Goal: Information Seeking & Learning: Learn about a topic

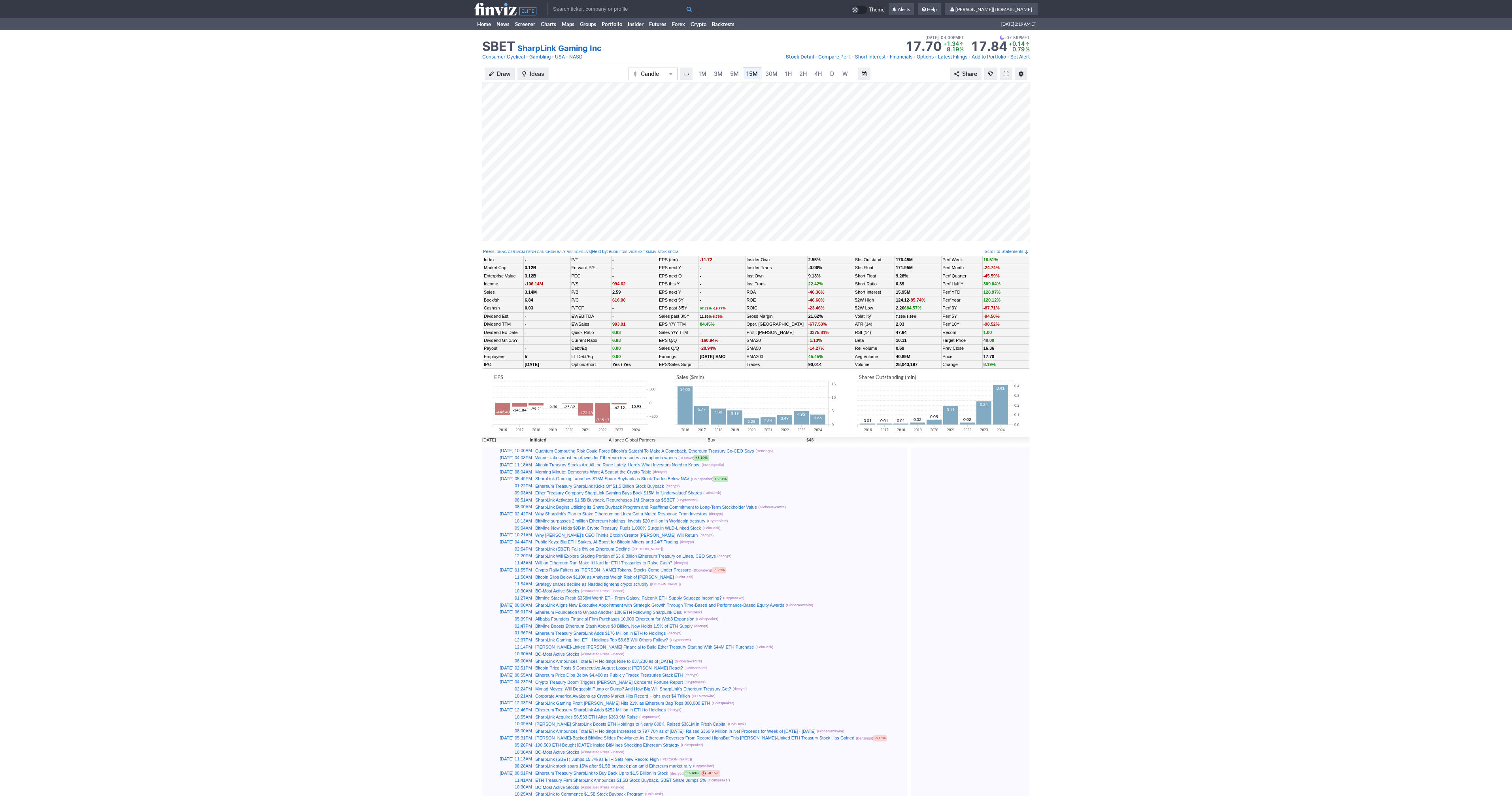
click at [1006, 75] on span at bounding box center [1005, 74] width 5 height 7
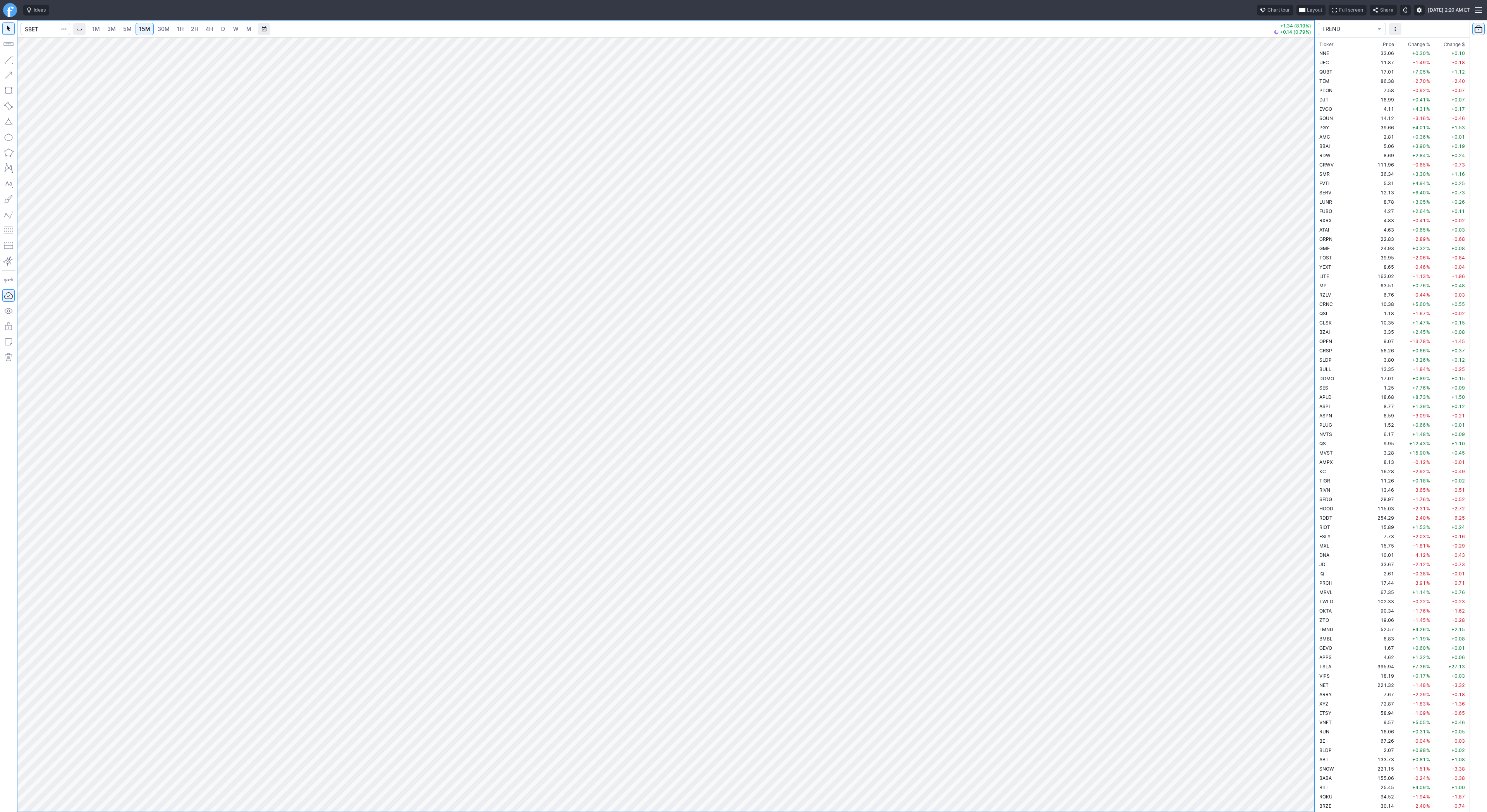
scroll to position [1729, 0]
click at [53, 34] on input "Search" at bounding box center [45, 29] width 49 height 12
type input "crnc"
click at [197, 30] on span "2H" at bounding box center [194, 29] width 7 height 6
click at [9, 61] on button "button" at bounding box center [8, 59] width 12 height 12
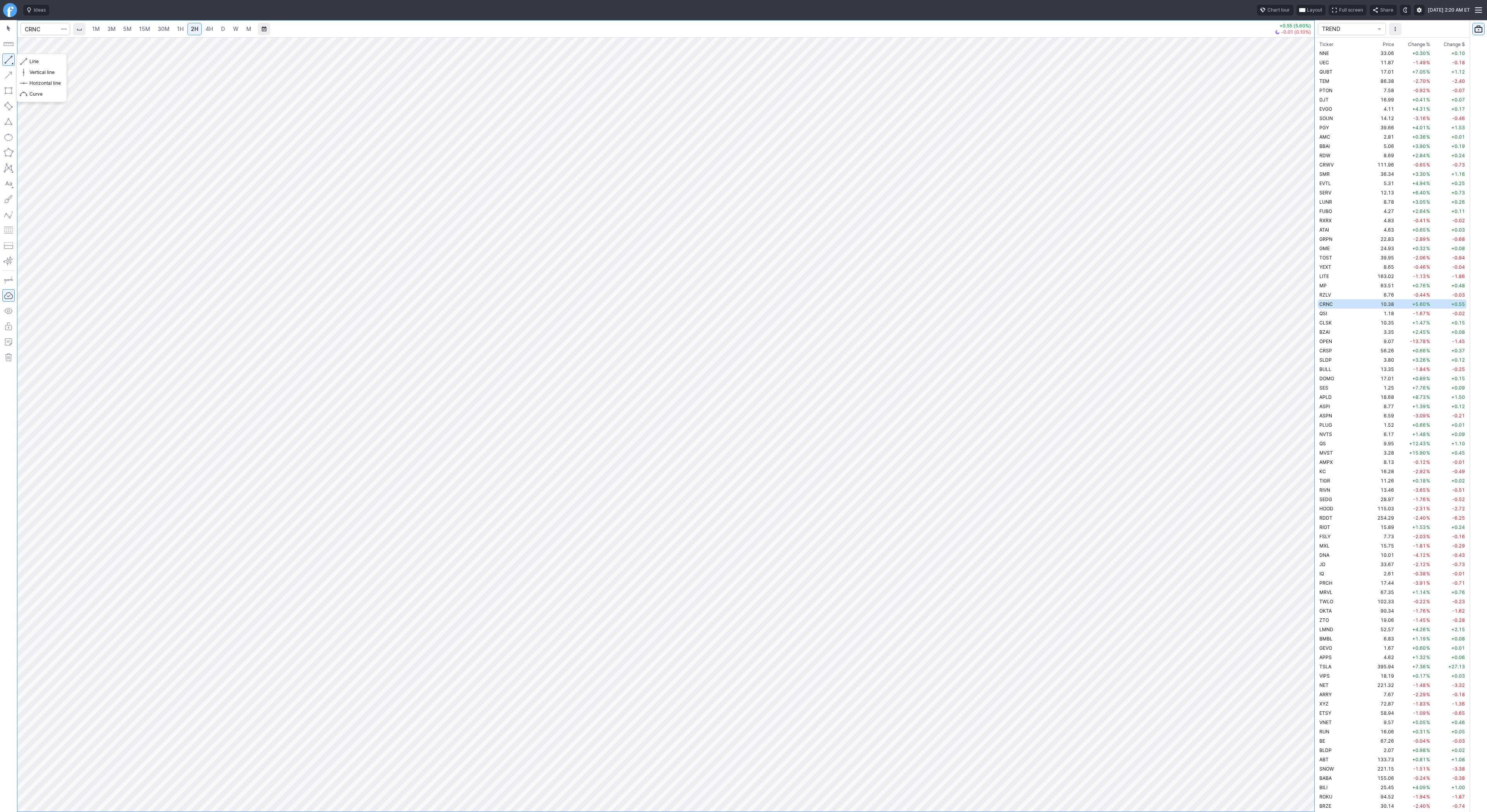
click at [9, 59] on button "button" at bounding box center [8, 59] width 12 height 12
drag, startPoint x: 1308, startPoint y: 294, endPoint x: 1311, endPoint y: 425, distance: 131.0
click at [1311, 426] on div at bounding box center [1306, 422] width 16 height 755
click at [1303, 553] on div at bounding box center [1306, 422] width 16 height 755
drag, startPoint x: 1305, startPoint y: 437, endPoint x: 1304, endPoint y: 506, distance: 69.0
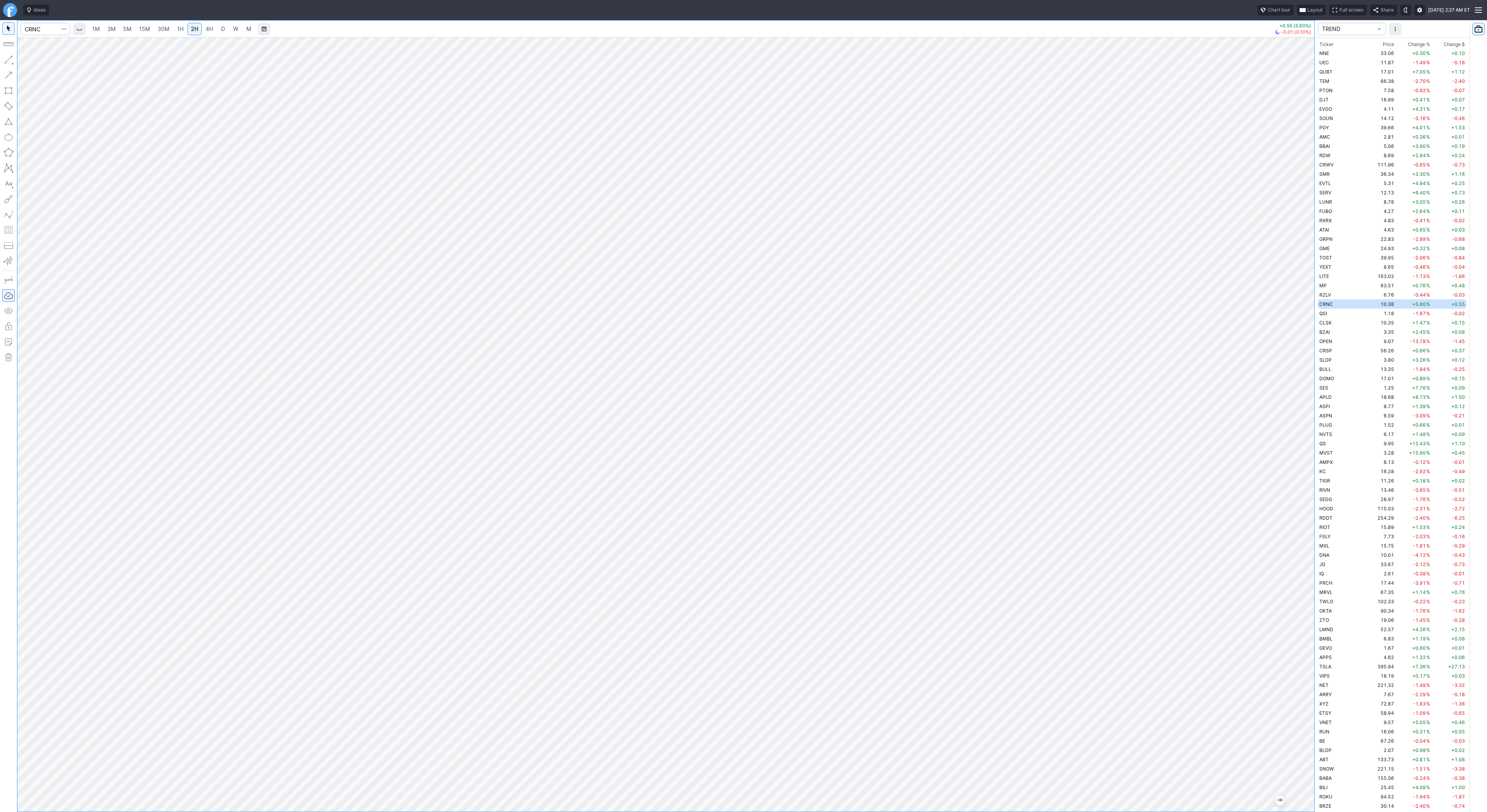
click at [1304, 509] on div at bounding box center [1306, 422] width 16 height 755
click at [212, 29] on span "4H" at bounding box center [209, 29] width 7 height 6
click at [221, 30] on span "D" at bounding box center [223, 29] width 4 height 6
click at [236, 32] on span "W" at bounding box center [236, 29] width 5 height 8
click at [29, 62] on button "Line" at bounding box center [42, 61] width 45 height 11
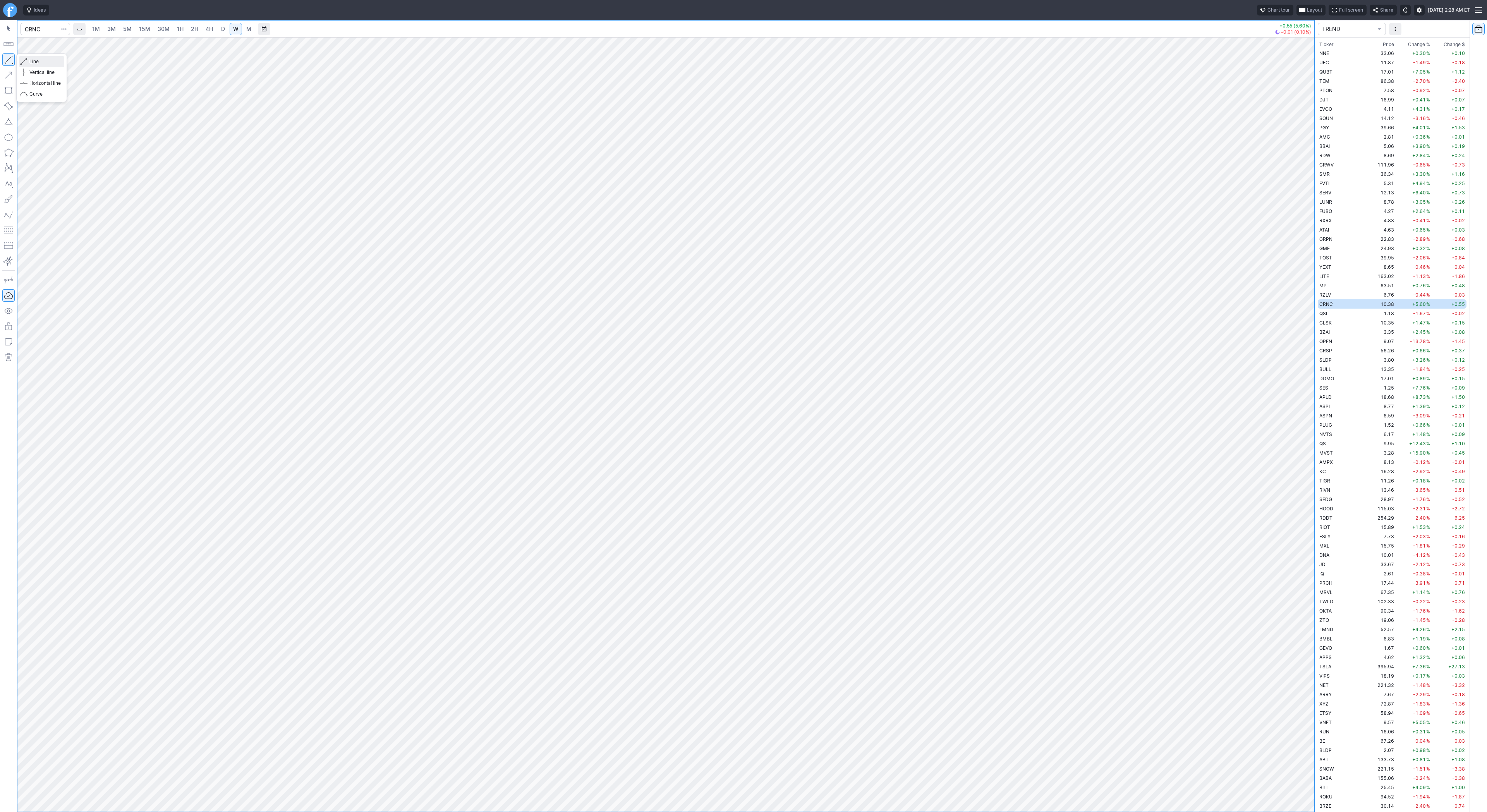
drag, startPoint x: 30, startPoint y: 61, endPoint x: 41, endPoint y: 98, distance: 38.6
click at [30, 63] on span "Line" at bounding box center [45, 62] width 31 height 8
click at [12, 60] on button "button" at bounding box center [8, 59] width 12 height 12
click at [7, 59] on button "button" at bounding box center [8, 59] width 12 height 12
click at [11, 56] on button "button" at bounding box center [8, 59] width 12 height 12
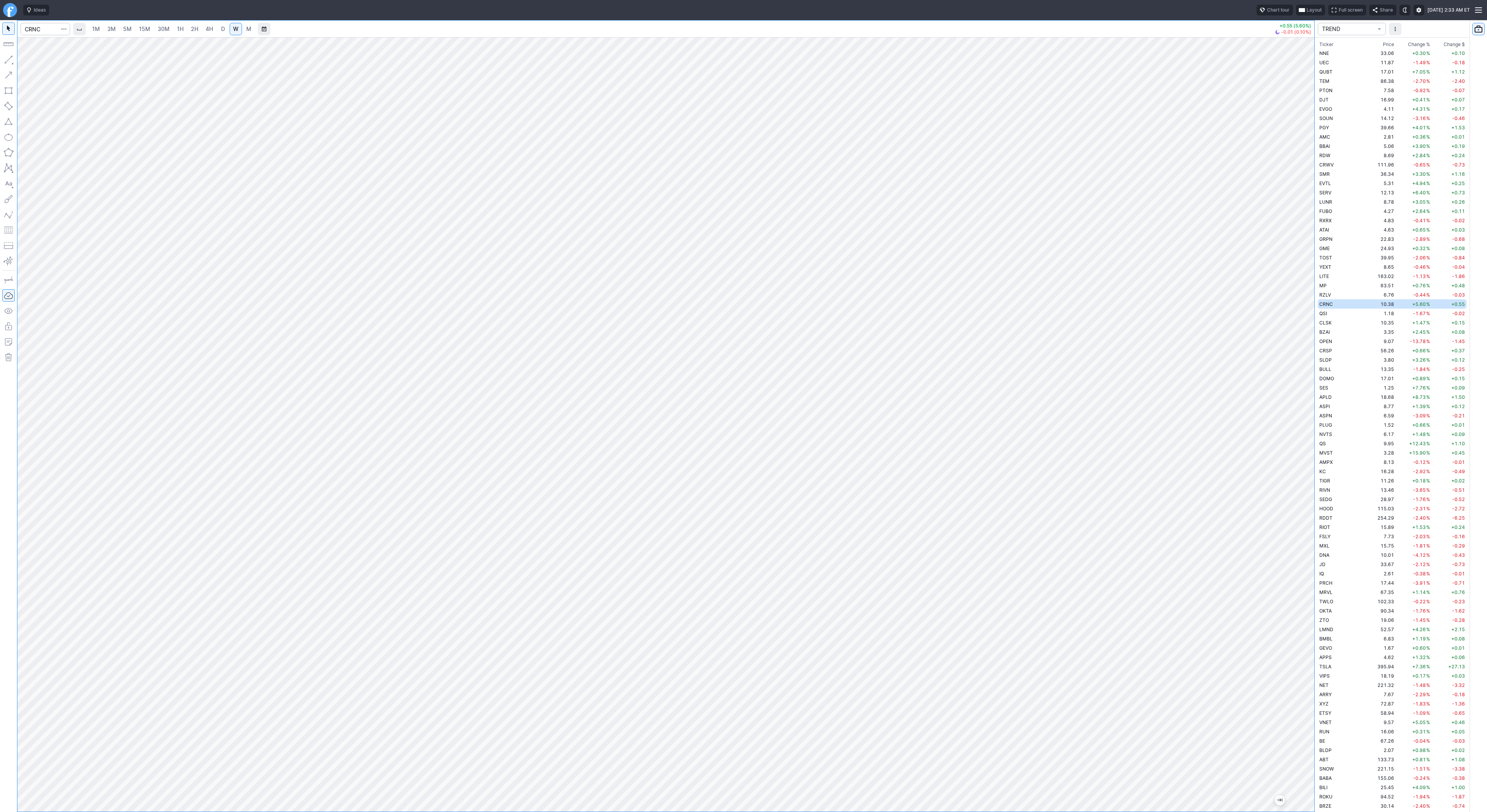
click at [220, 29] on span "D" at bounding box center [223, 29] width 5 height 8
click at [205, 31] on span "4H" at bounding box center [209, 29] width 7 height 6
click at [1291, 465] on div at bounding box center [666, 424] width 1297 height 774
click at [3, 59] on button "button" at bounding box center [8, 59] width 12 height 12
click at [55, 66] on button "Line" at bounding box center [42, 61] width 45 height 11
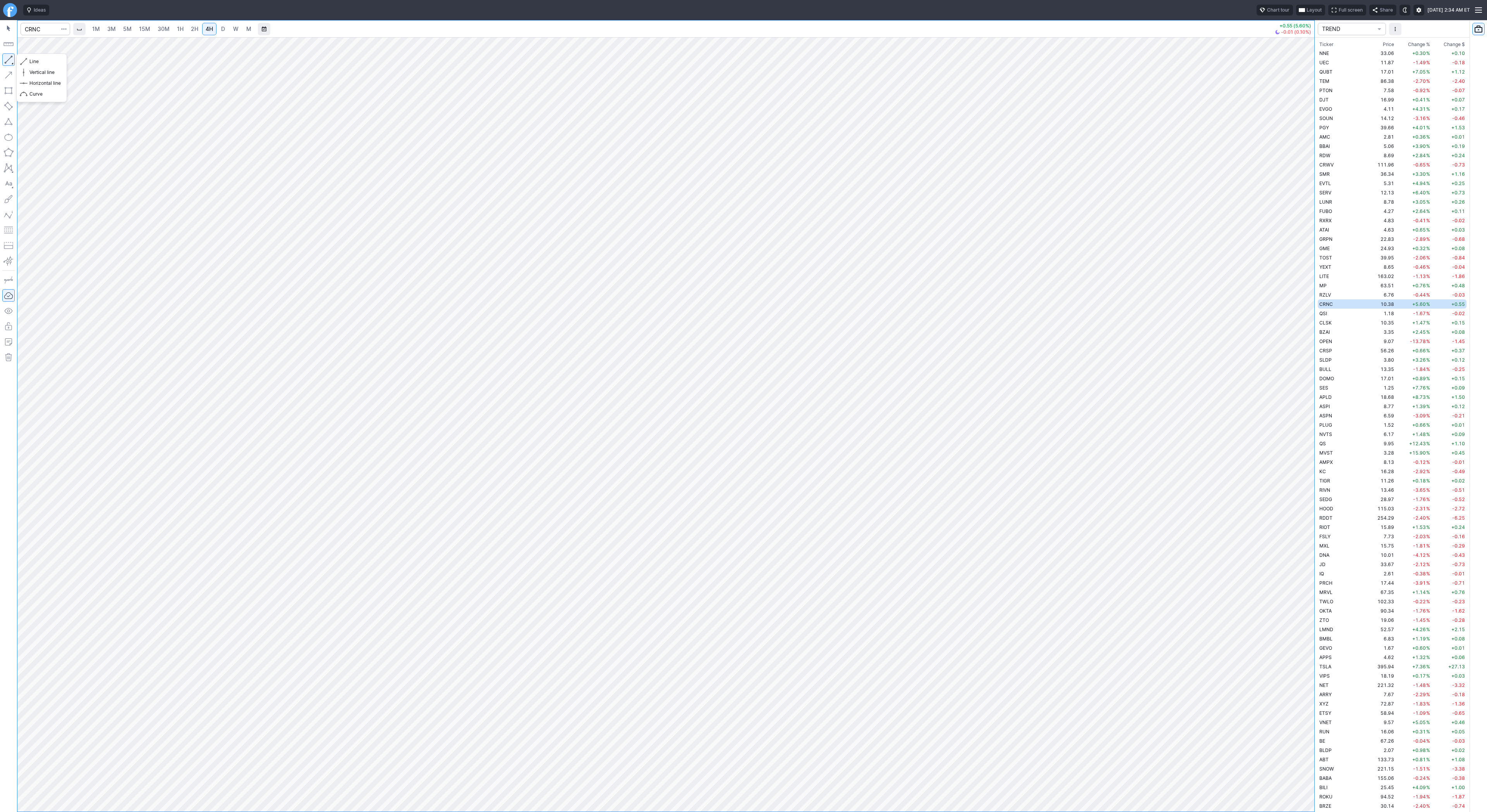
click at [14, 60] on button "button" at bounding box center [8, 59] width 12 height 12
click at [221, 29] on span "D" at bounding box center [223, 29] width 4 height 6
click at [29, 62] on button "Line" at bounding box center [42, 61] width 45 height 11
click at [9, 60] on button "button" at bounding box center [8, 59] width 12 height 12
click at [45, 62] on span "Line" at bounding box center [45, 62] width 31 height 8
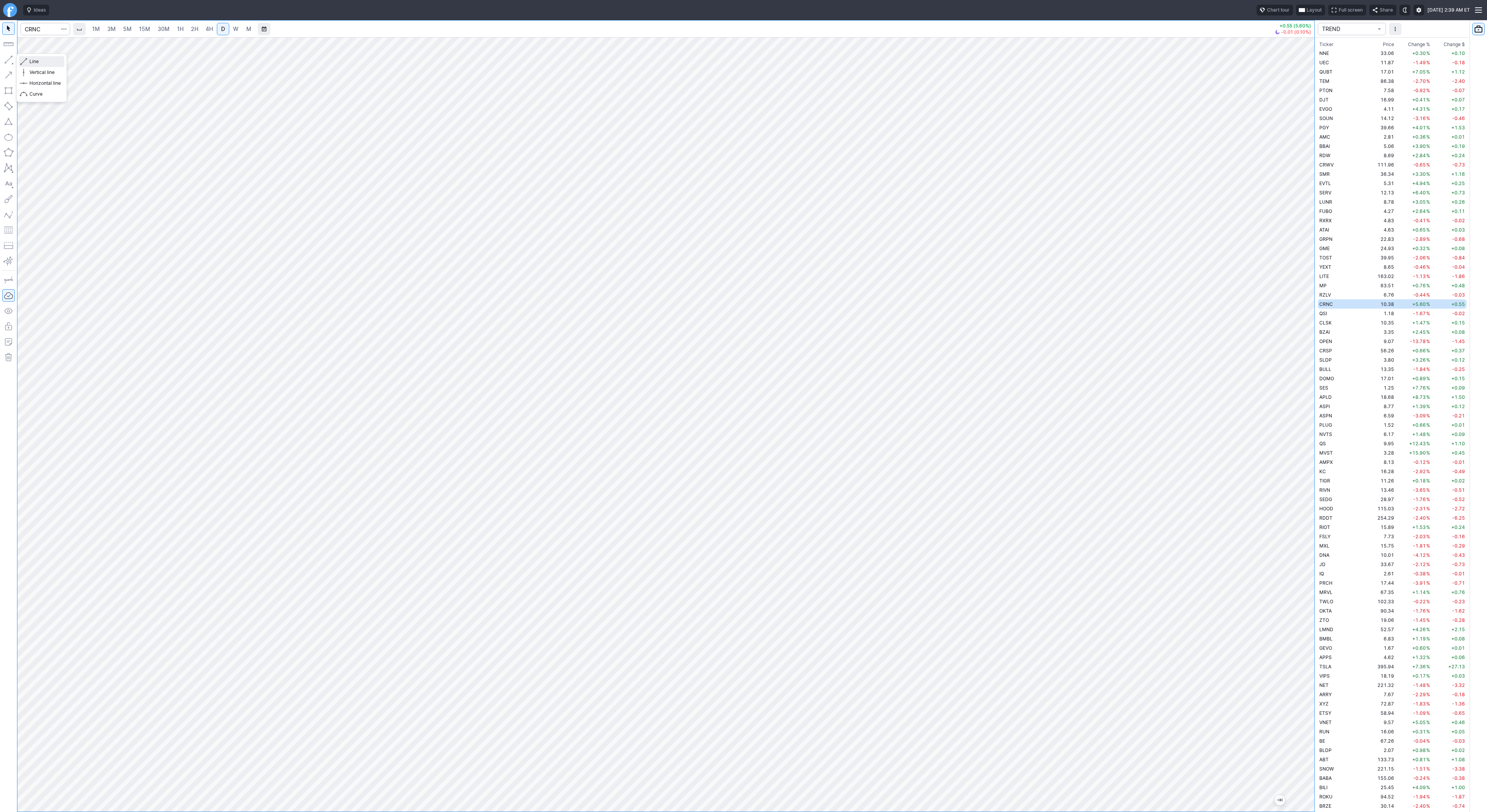
click at [40, 62] on span "Line" at bounding box center [45, 62] width 31 height 8
click at [7, 62] on button "button" at bounding box center [8, 59] width 12 height 12
drag, startPoint x: 1311, startPoint y: 475, endPoint x: 1298, endPoint y: 568, distance: 93.9
click at [1316, 602] on div "1M 3M 5M 15M 30M 1H 2H 4H D W M +0.55 (5.60%) -0.01 (0.10%) TREND Ticker Price …" at bounding box center [743, 416] width 1487 height 792
click at [6, 62] on button "button" at bounding box center [8, 59] width 12 height 12
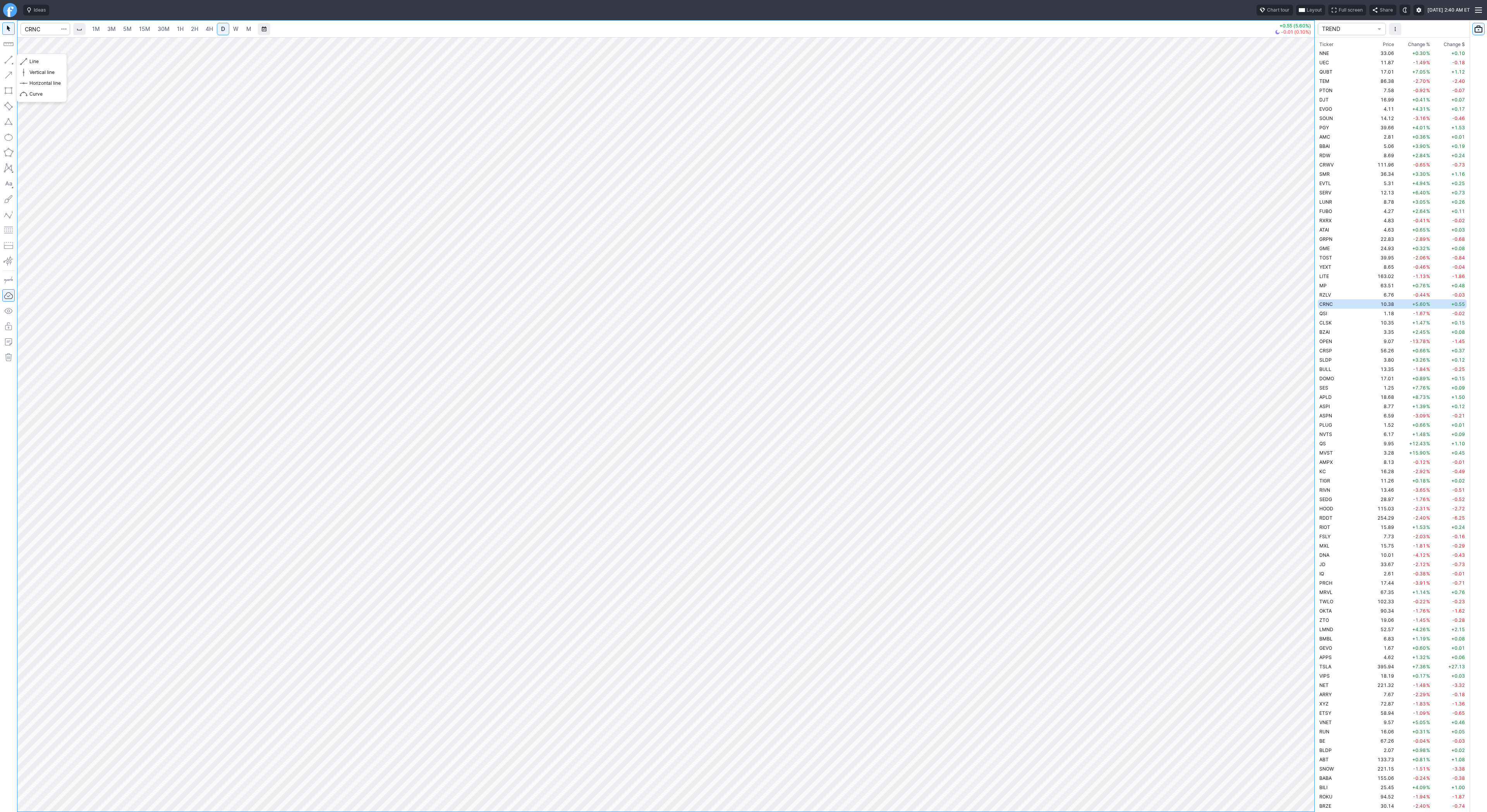
click at [12, 61] on button "button" at bounding box center [8, 59] width 12 height 12
click at [52, 27] on input "Search" at bounding box center [45, 29] width 49 height 12
type input "bmnr"
drag, startPoint x: 1311, startPoint y: 346, endPoint x: 1301, endPoint y: 420, distance: 74.7
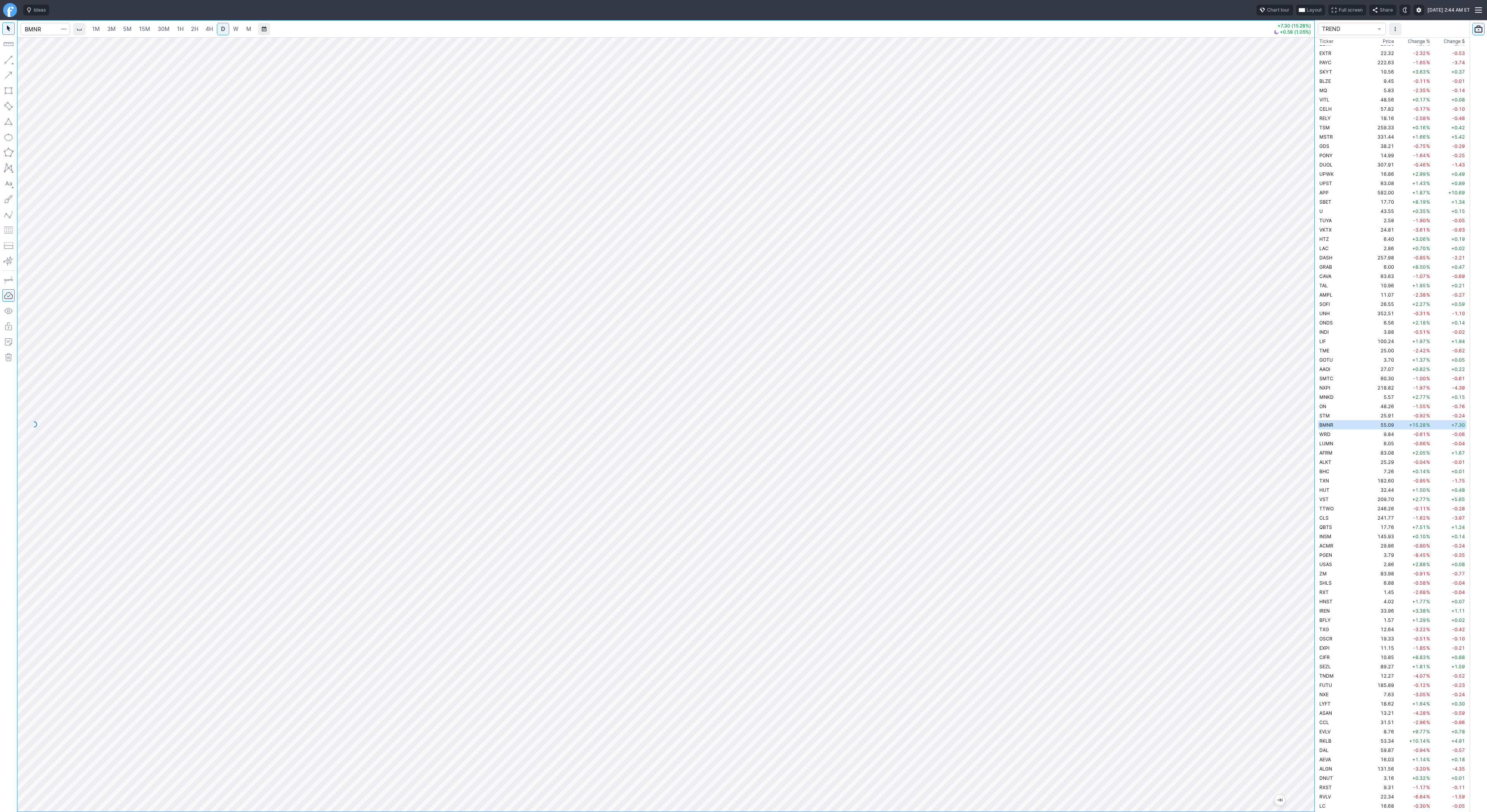
click at [1314, 440] on div at bounding box center [1306, 422] width 16 height 755
click at [45, 30] on input "Search" at bounding box center [45, 29] width 49 height 12
type input "sbet"
click at [68, 44] on span "SharpLink Gaming Inc" at bounding box center [75, 45] width 47 height 6
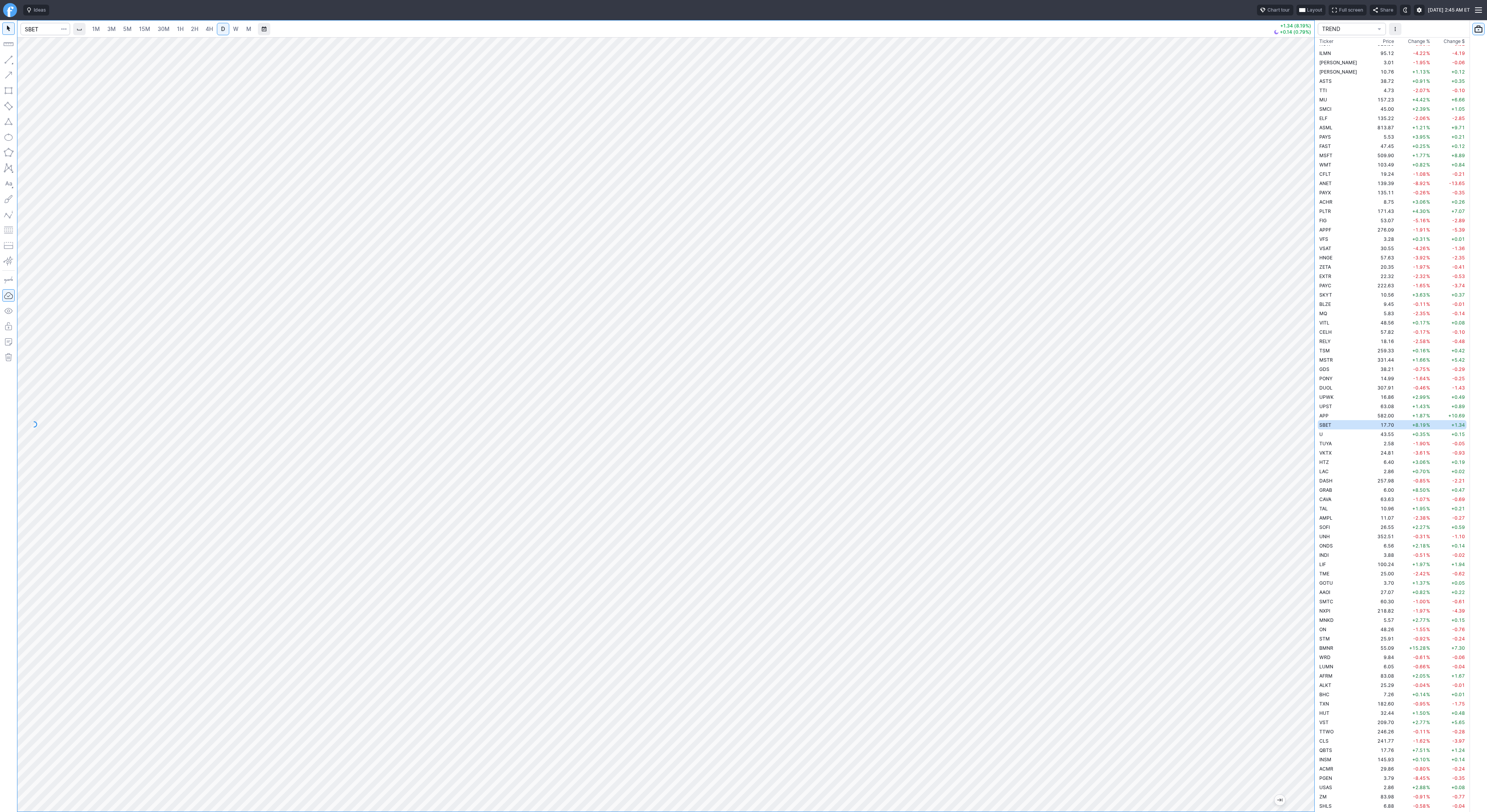
click at [202, 27] on link "4H" at bounding box center [209, 29] width 14 height 12
click at [45, 29] on input "Search" at bounding box center [45, 29] width 49 height 12
type input "eth"
click at [129, 139] on button "@ ETH USD Eth ereum / USD Crypto" at bounding box center [106, 143] width 164 height 11
click at [222, 29] on span "D" at bounding box center [223, 29] width 4 height 6
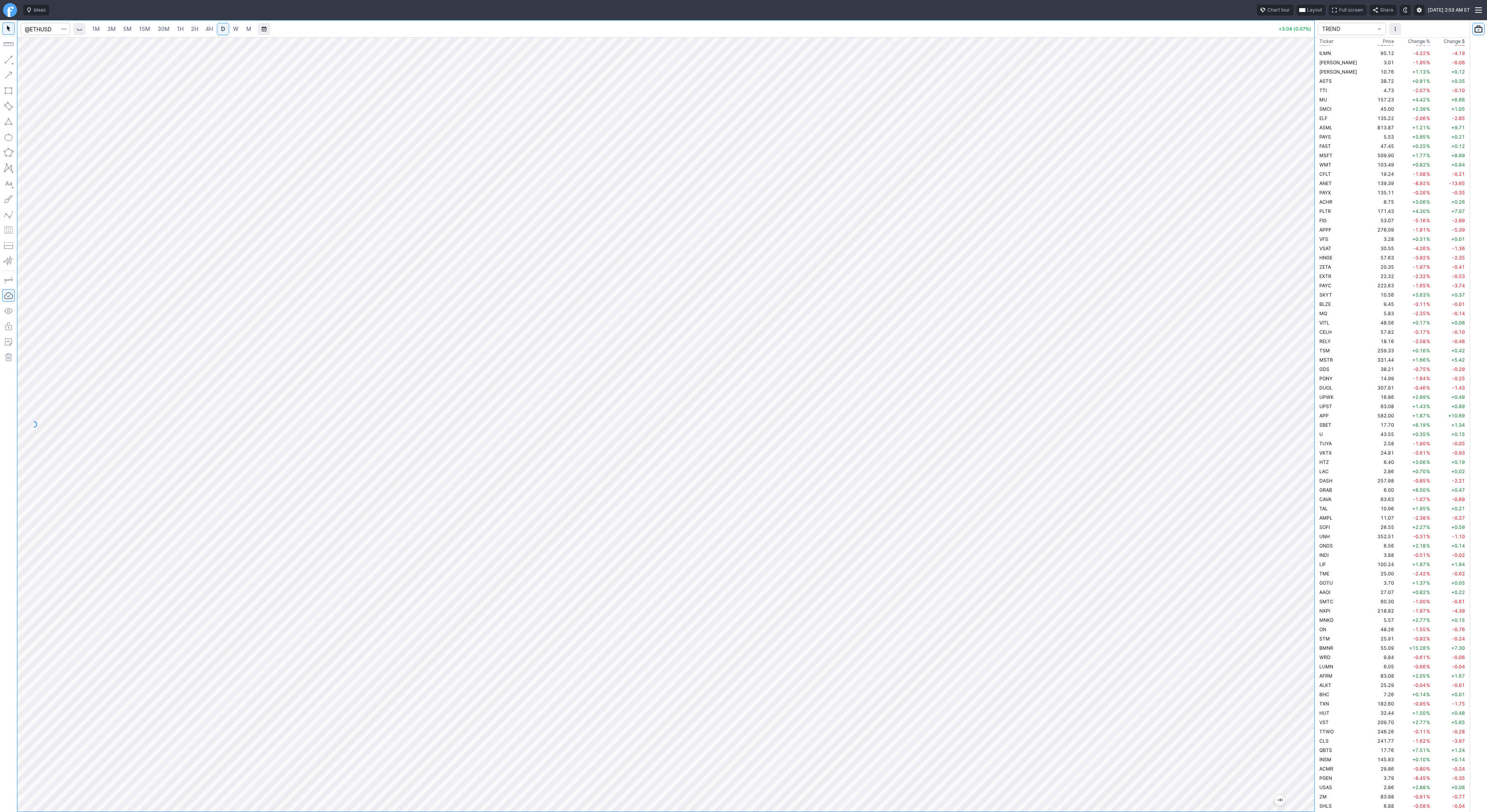
drag, startPoint x: 1307, startPoint y: 219, endPoint x: 1298, endPoint y: 249, distance: 31.3
click at [1298, 249] on div at bounding box center [1306, 422] width 16 height 755
click at [208, 28] on span "4H" at bounding box center [209, 29] width 7 height 6
drag, startPoint x: 1313, startPoint y: 412, endPoint x: 1301, endPoint y: 444, distance: 34.2
click at [1308, 452] on div at bounding box center [1306, 422] width 16 height 755
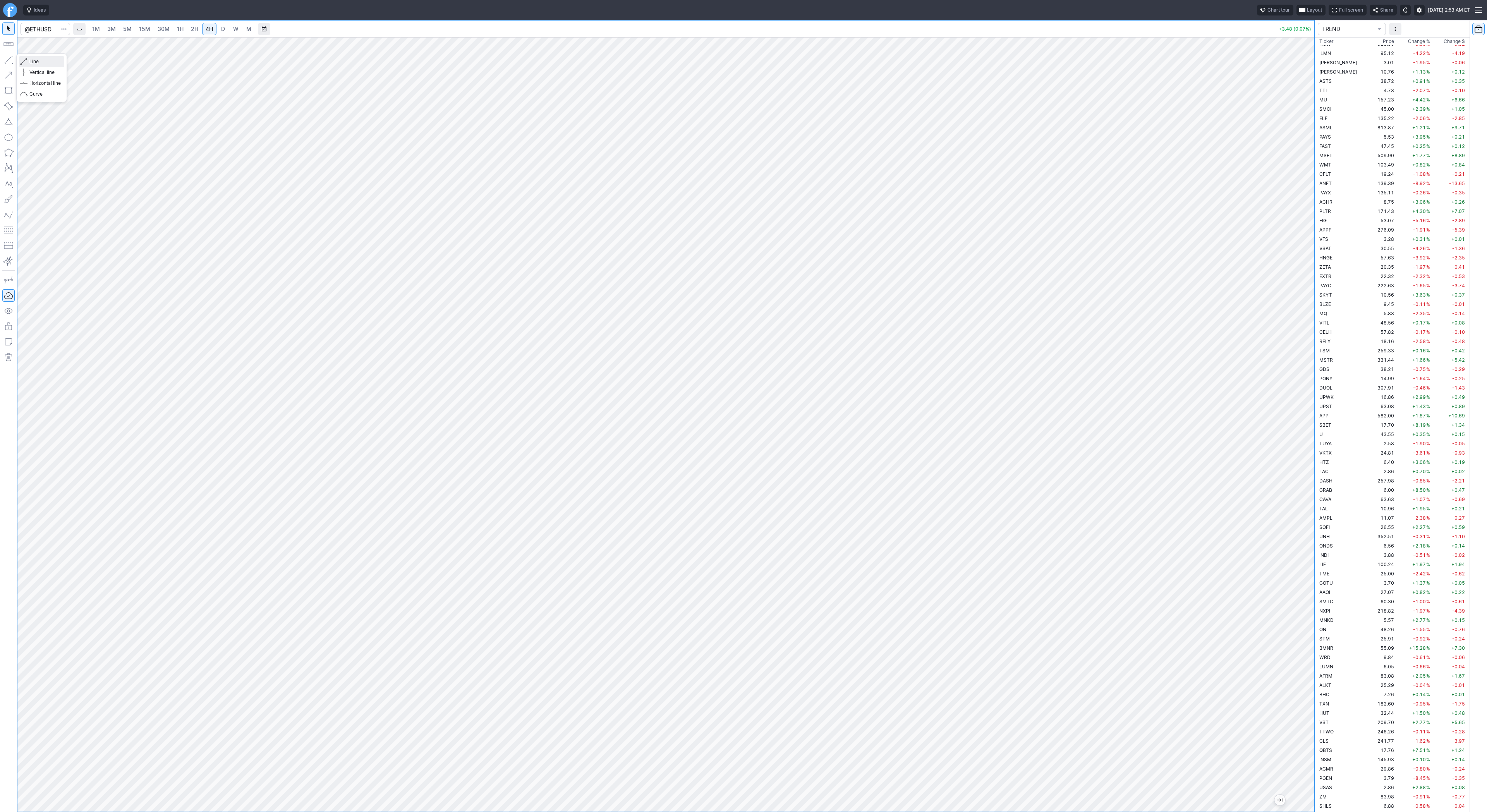
click at [36, 61] on span "Line" at bounding box center [45, 62] width 31 height 8
click at [11, 61] on button "button" at bounding box center [8, 59] width 12 height 12
click at [11, 60] on button "button" at bounding box center [8, 59] width 12 height 12
drag, startPoint x: 3, startPoint y: 58, endPoint x: 30, endPoint y: 80, distance: 34.8
click at [3, 58] on button "button" at bounding box center [8, 59] width 12 height 12
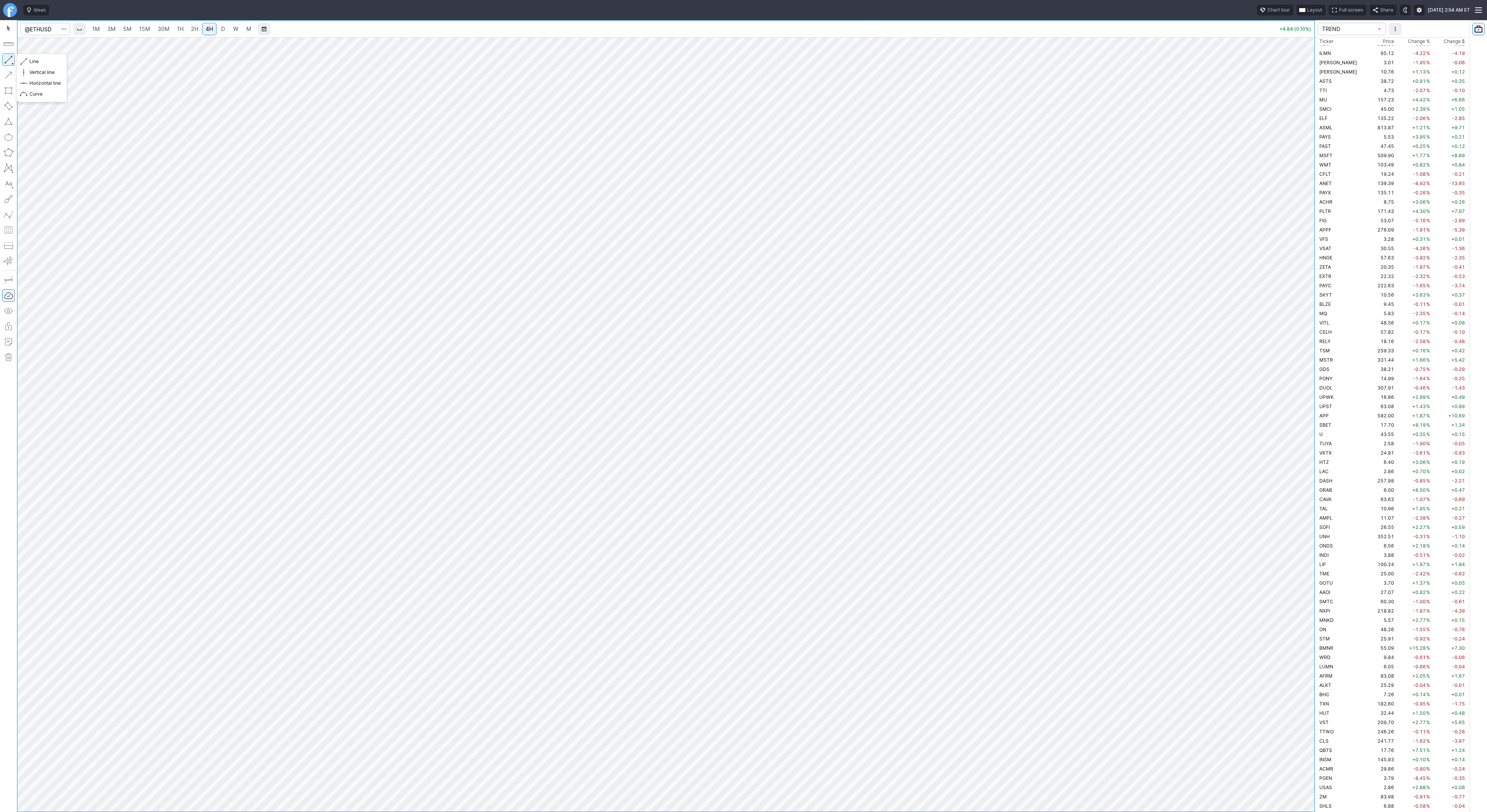
drag, startPoint x: 7, startPoint y: 58, endPoint x: 44, endPoint y: 91, distance: 49.6
click at [7, 59] on button "button" at bounding box center [8, 59] width 12 height 12
drag, startPoint x: 9, startPoint y: 58, endPoint x: 23, endPoint y: 73, distance: 20.5
click at [9, 58] on button "button" at bounding box center [8, 59] width 12 height 12
click at [49, 29] on input "Search" at bounding box center [45, 29] width 49 height 12
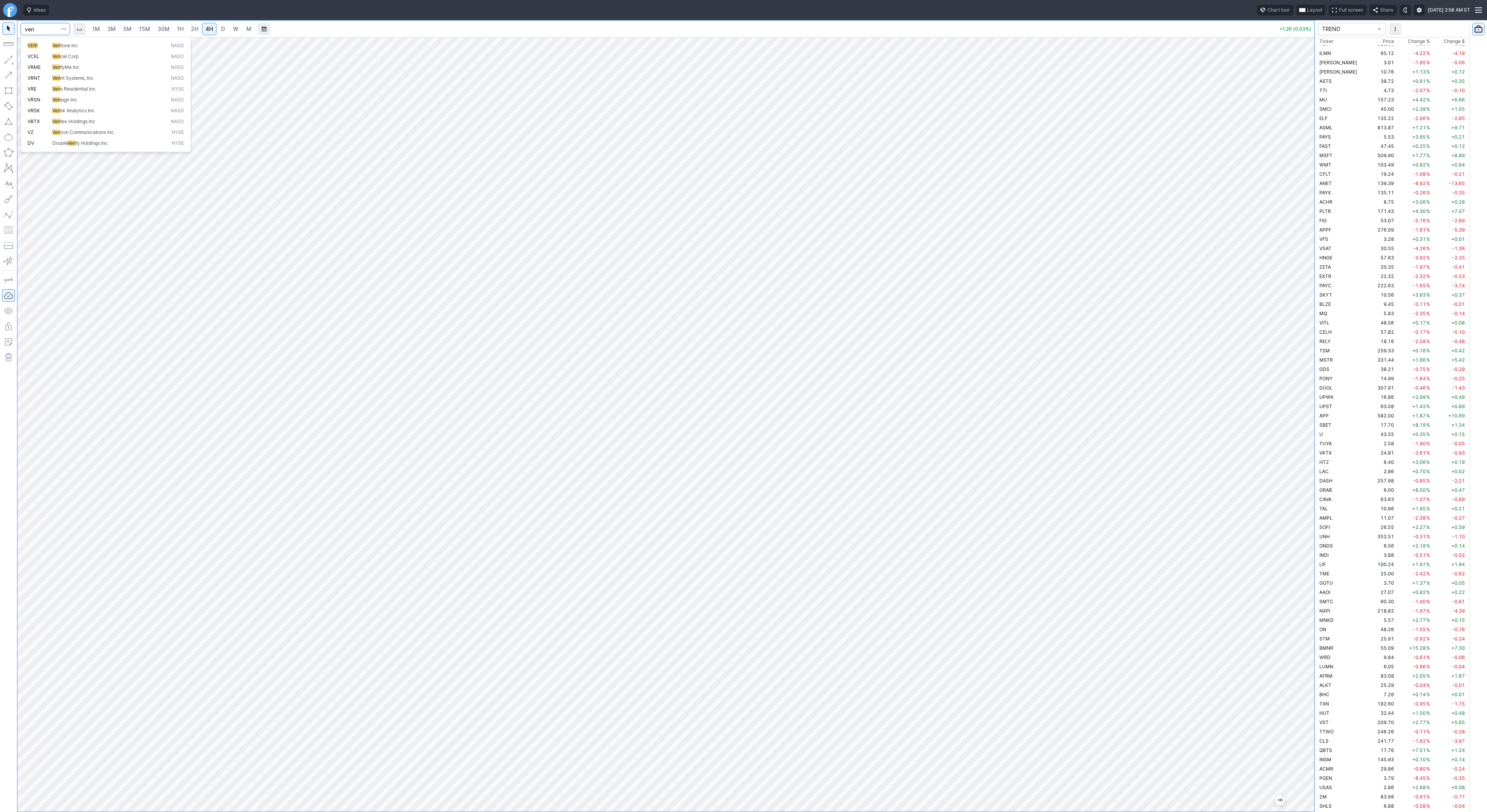
type input "veri"
click at [225, 30] on link "D" at bounding box center [223, 29] width 12 height 12
click at [237, 29] on link "W" at bounding box center [235, 29] width 12 height 12
click at [221, 27] on span "D" at bounding box center [223, 29] width 4 height 6
click at [29, 61] on span "Line" at bounding box center [45, 62] width 31 height 8
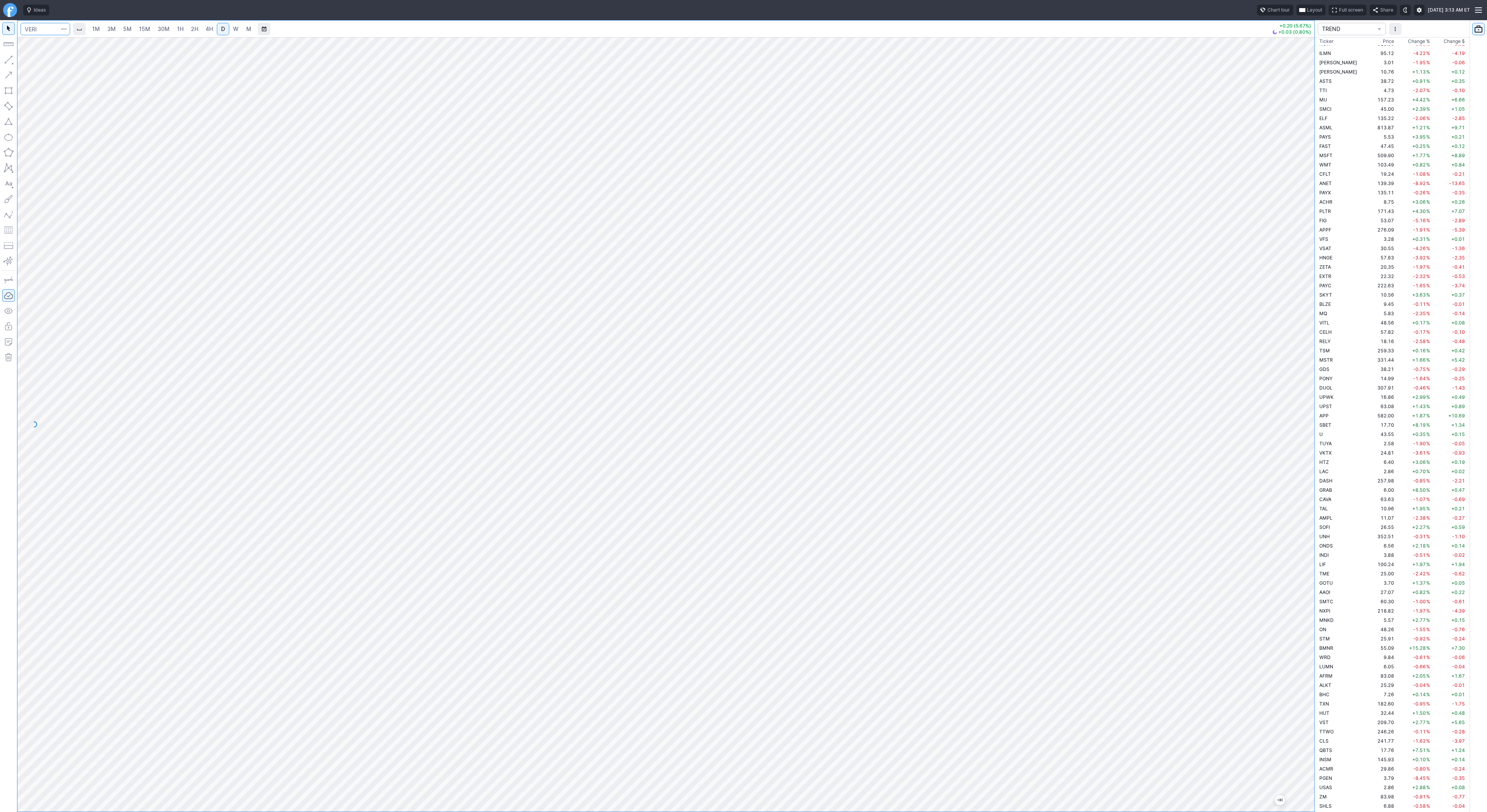
click at [46, 30] on input "Search" at bounding box center [45, 29] width 49 height 12
type input "kweb"
click at [227, 26] on link "D" at bounding box center [223, 29] width 12 height 12
click at [230, 27] on link "W" at bounding box center [235, 29] width 12 height 12
click at [5, 55] on button "button" at bounding box center [8, 59] width 12 height 12
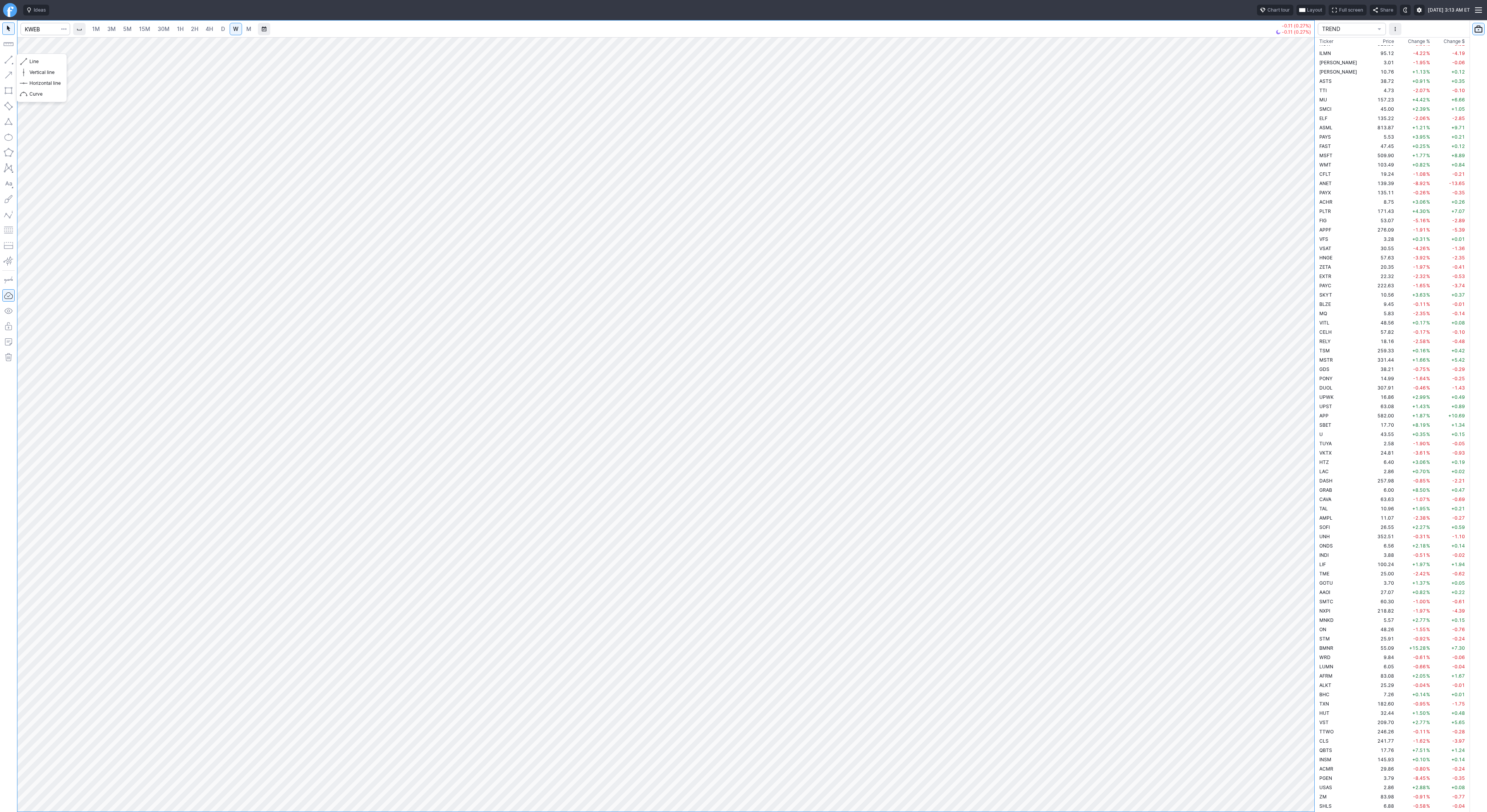
click at [6, 58] on button "button" at bounding box center [8, 59] width 12 height 12
click at [30, 60] on span "Line" at bounding box center [45, 62] width 31 height 8
click at [32, 62] on span "Line" at bounding box center [45, 62] width 31 height 8
click at [10, 61] on button "button" at bounding box center [8, 59] width 12 height 12
click at [42, 31] on input "Search" at bounding box center [45, 29] width 49 height 12
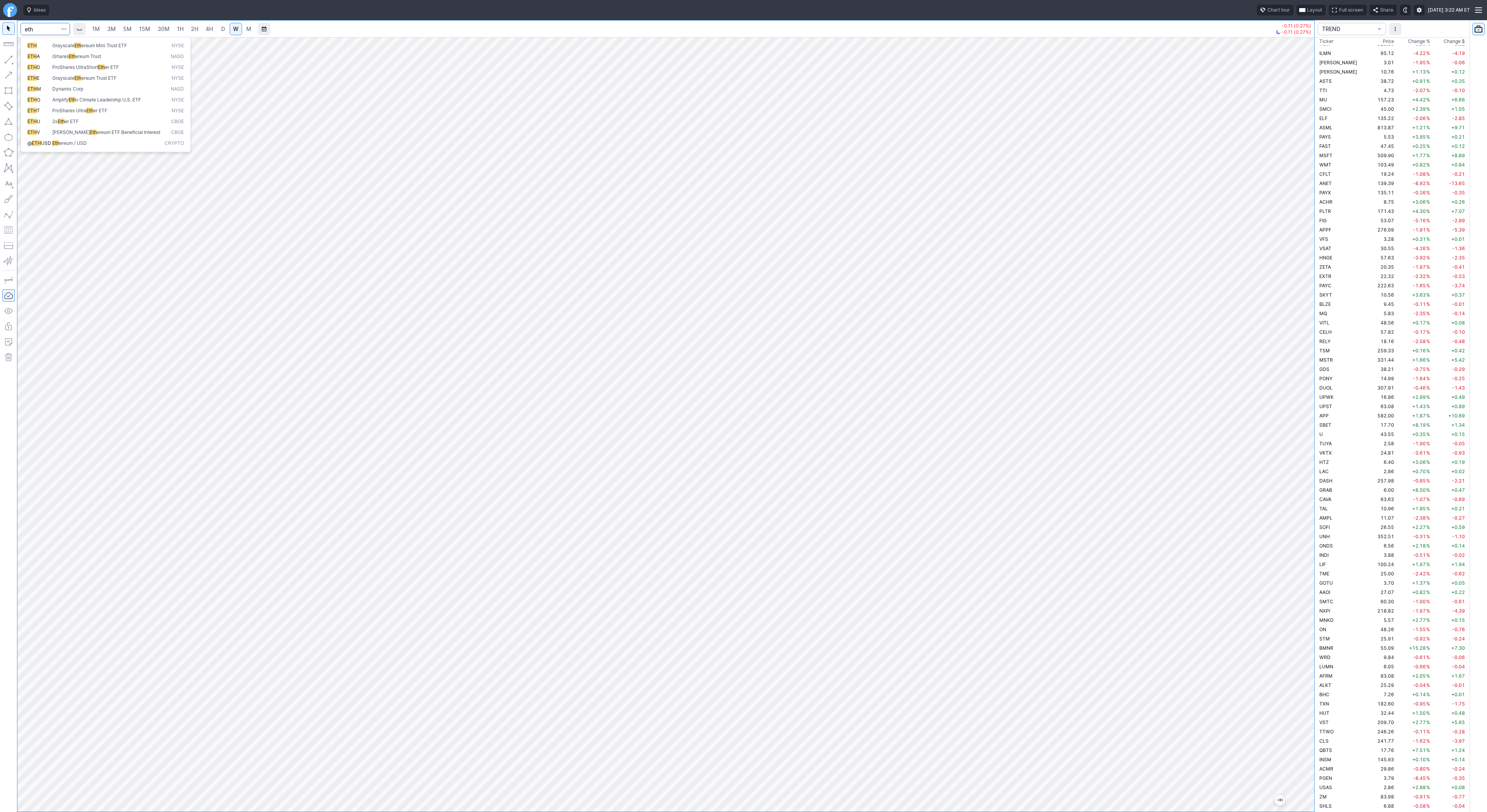
type input "eth"
click at [54, 144] on span "Eth" at bounding box center [55, 143] width 7 height 6
click at [121, 32] on link "5M" at bounding box center [127, 29] width 16 height 12
